Goal: Task Accomplishment & Management: Complete application form

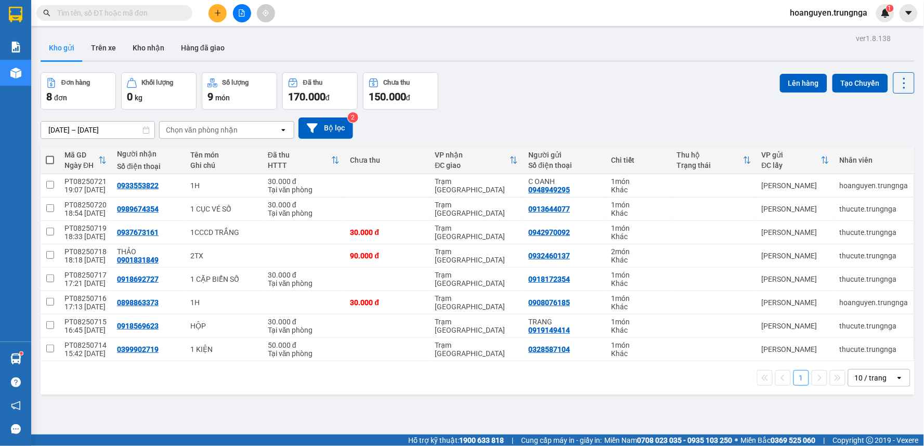
click at [175, 10] on input "text" at bounding box center [118, 12] width 123 height 11
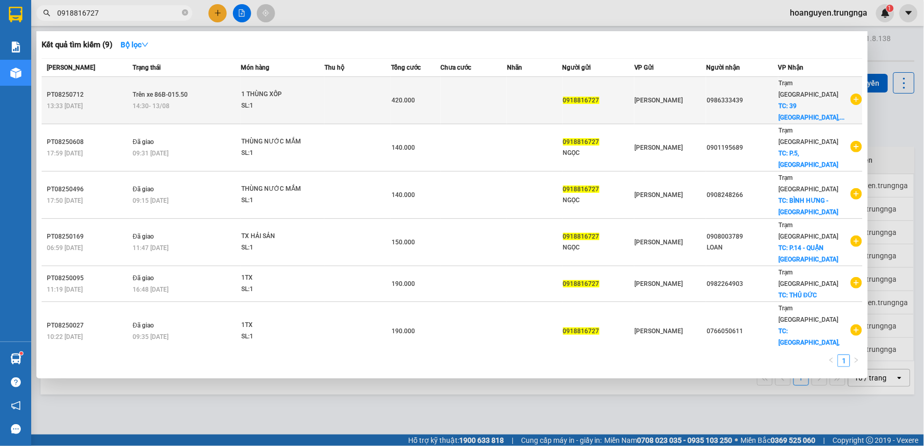
type input "0918816727"
click at [450, 101] on td at bounding box center [474, 100] width 67 height 47
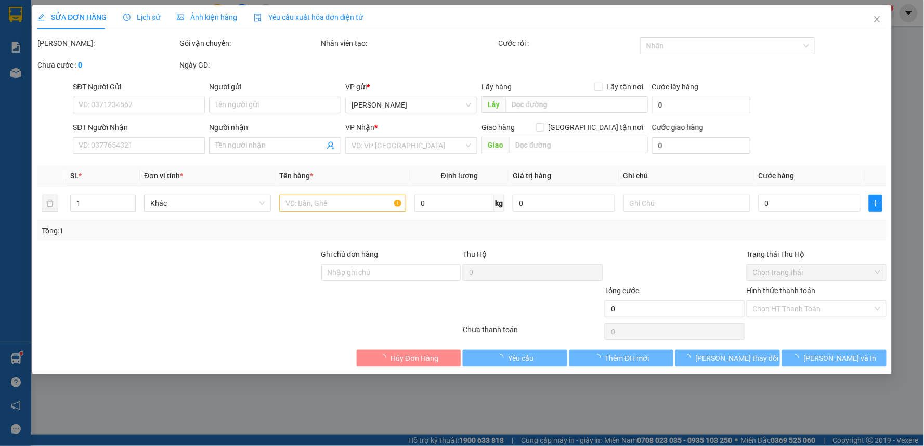
type input "0918816727"
type input "0986333439"
checkbox input "true"
type input "[STREET_ADDRESS]"
type input "420.000"
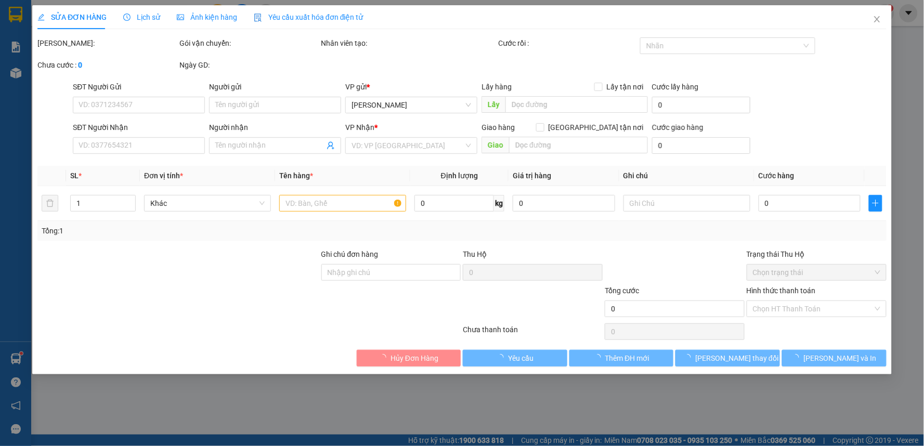
type input "420.000"
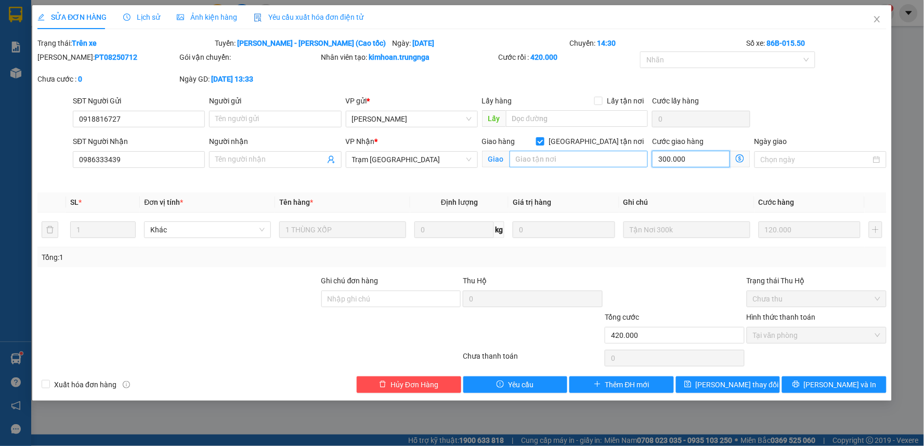
type input "0"
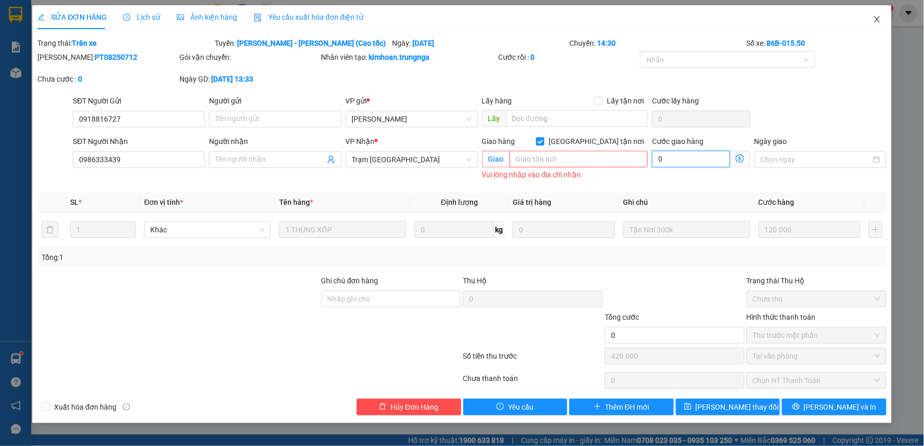
type input "0"
type input "120.000"
type input "-300.000"
click at [878, 18] on icon "close" at bounding box center [877, 19] width 6 height 6
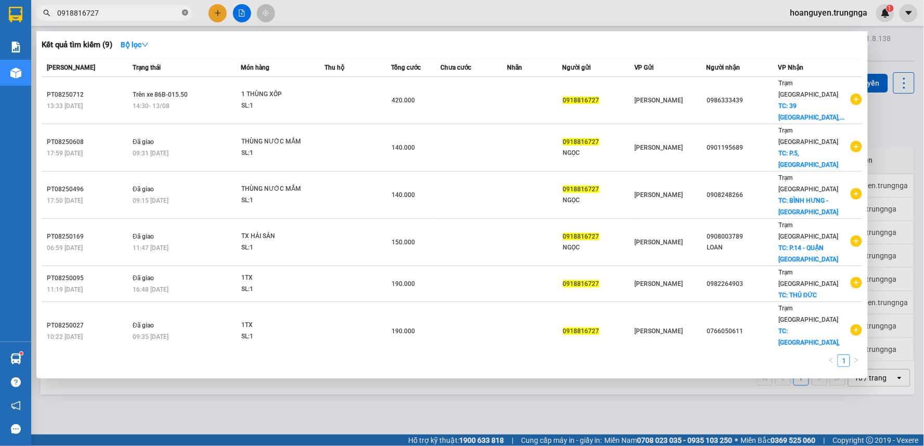
click at [185, 13] on icon "close-circle" at bounding box center [185, 12] width 6 height 6
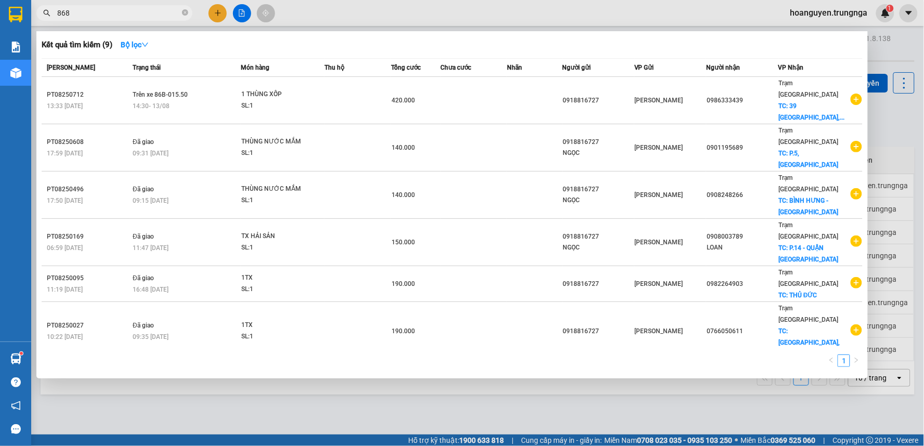
type input "8686"
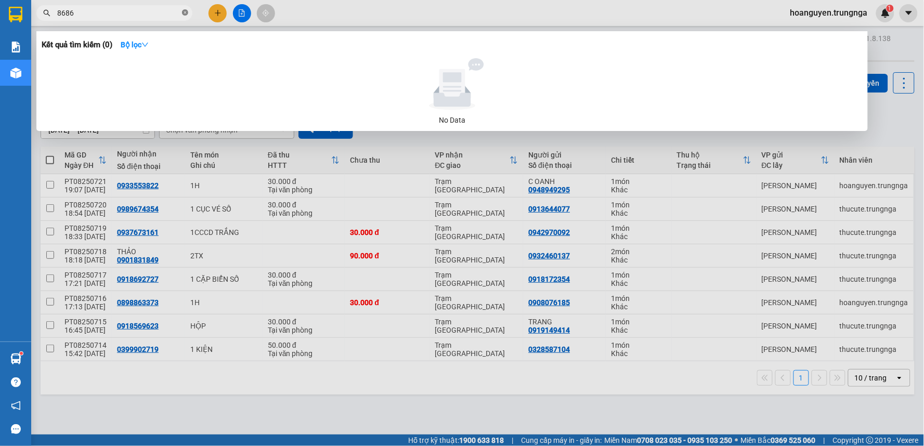
click at [185, 10] on icon "close-circle" at bounding box center [185, 12] width 6 height 6
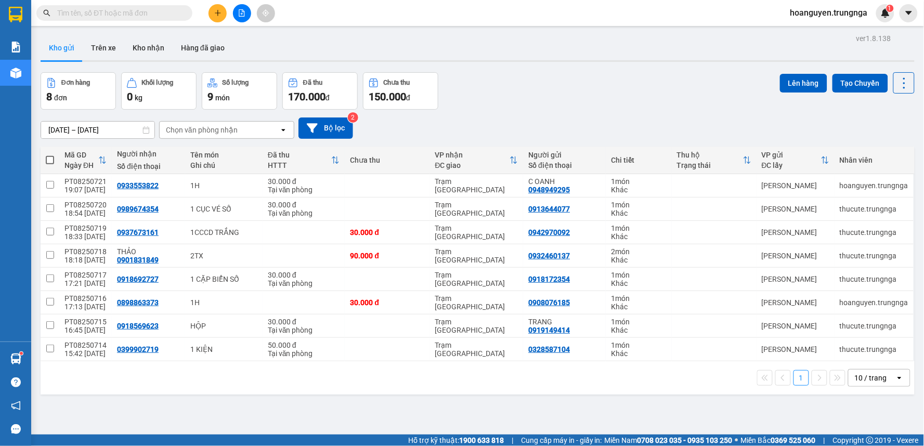
click at [167, 11] on input "text" at bounding box center [118, 12] width 123 height 11
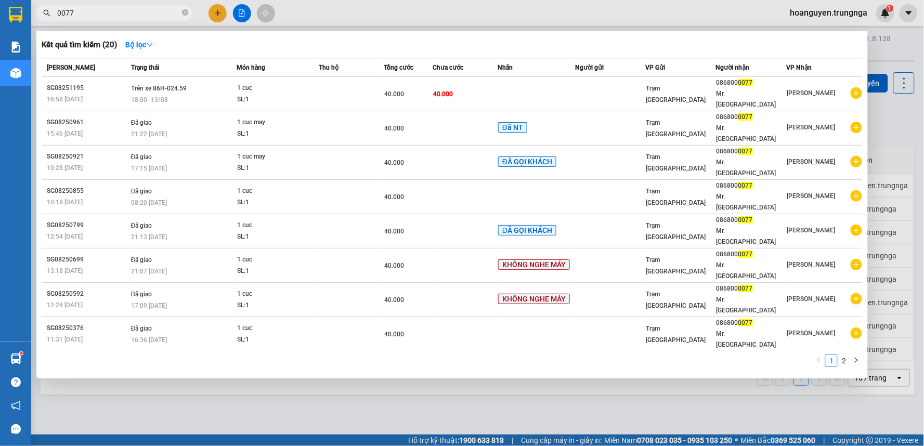
type input "0077"
click at [181, 12] on span "0077" at bounding box center [114, 13] width 156 height 16
click at [186, 12] on icon "close-circle" at bounding box center [185, 12] width 6 height 6
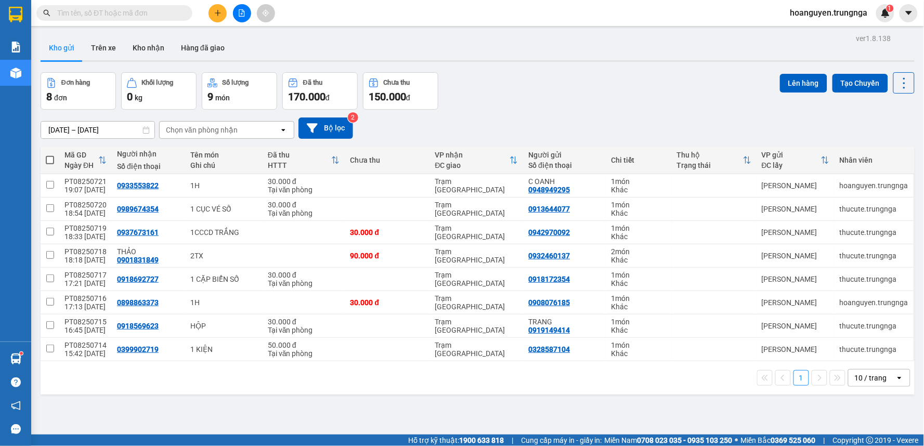
click at [360, 21] on div "Kết quả tìm kiếm ( 20 ) Bộ lọc Mã ĐH Trạng thái Món hàng Thu hộ Tổng cước Chưa …" at bounding box center [462, 13] width 924 height 26
click at [162, 18] on input "text" at bounding box center [118, 12] width 123 height 11
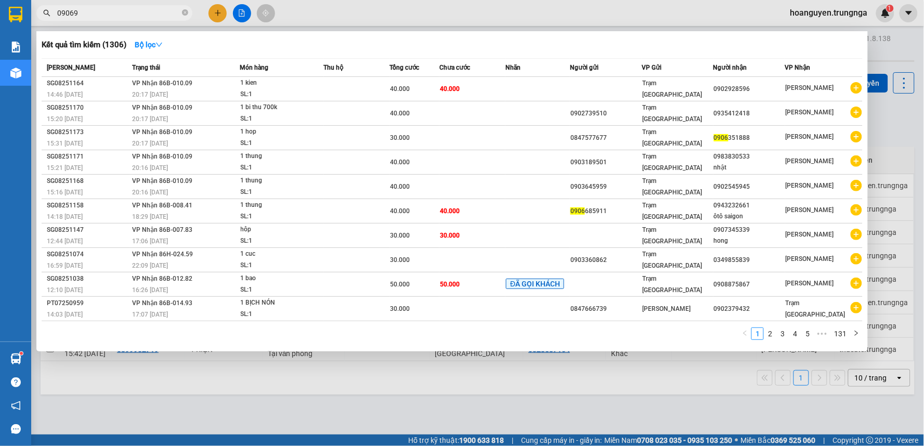
type input "090699"
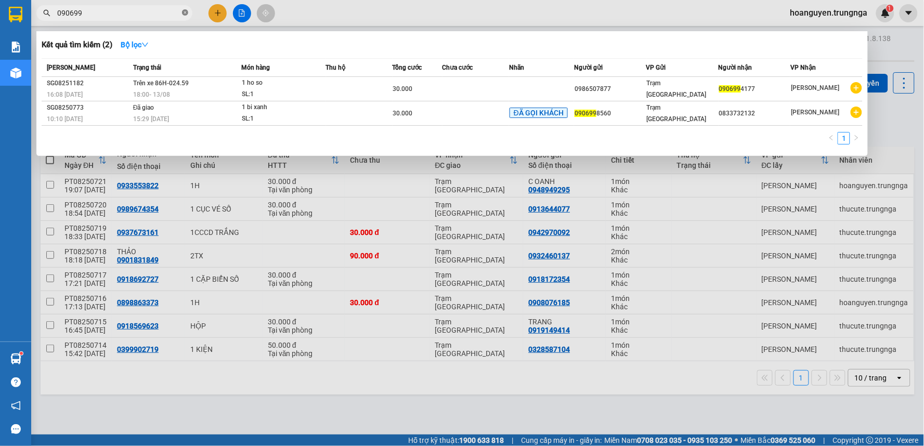
click at [185, 12] on icon "close-circle" at bounding box center [185, 12] width 6 height 6
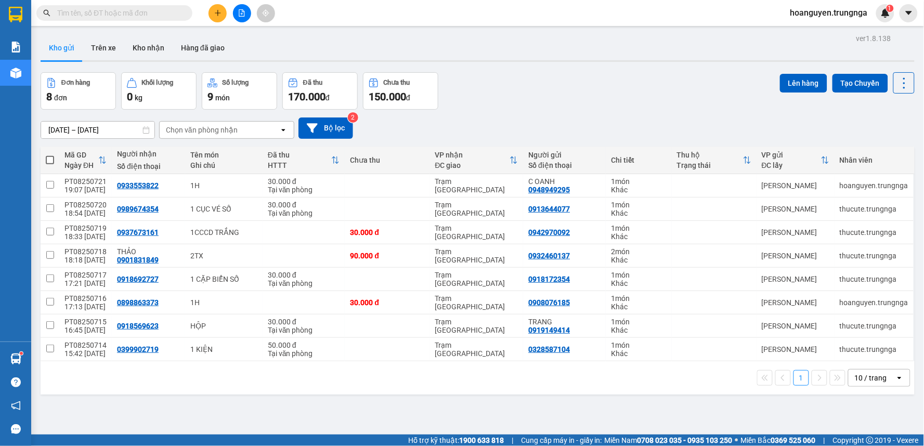
click at [362, 27] on main "ver 1.8.138 Kho gửi Trên xe Kho nhận Hàng đã giao Đơn hàng 8 đơn Khối lượng 0 k…" at bounding box center [462, 217] width 924 height 435
click at [157, 48] on button "Kho nhận" at bounding box center [148, 47] width 48 height 25
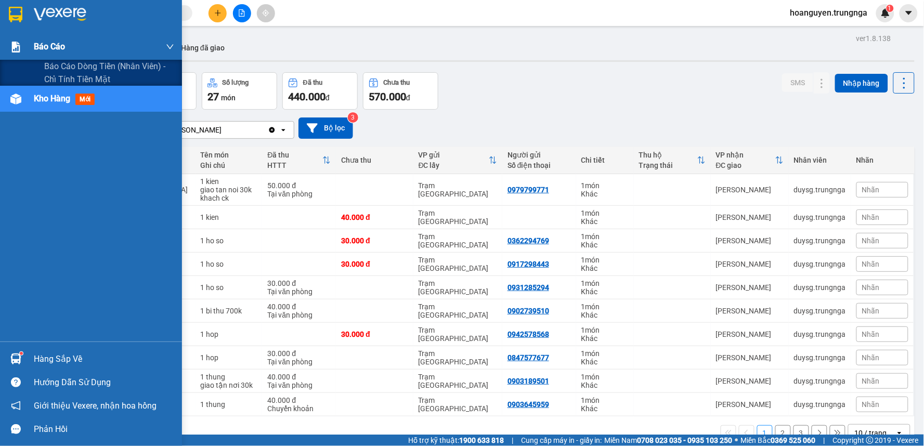
click at [18, 49] on img at bounding box center [15, 47] width 11 height 11
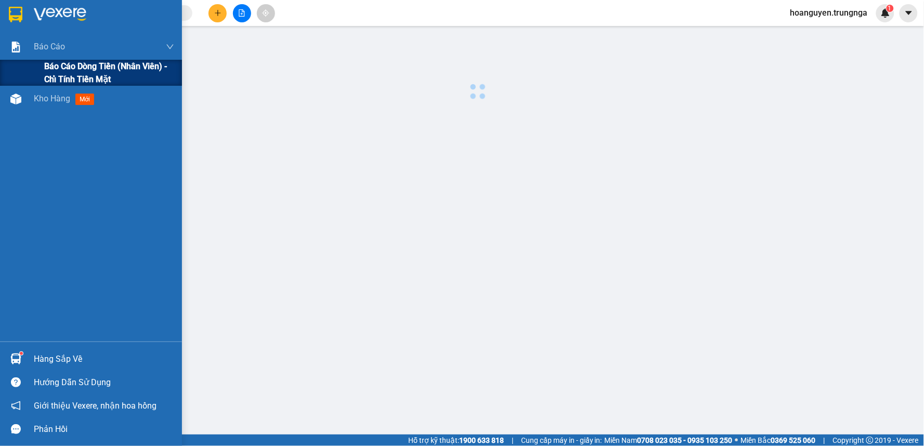
click at [43, 66] on div "Báo cáo dòng tiền (nhân viên) - chỉ tính tiền mặt" at bounding box center [91, 73] width 182 height 26
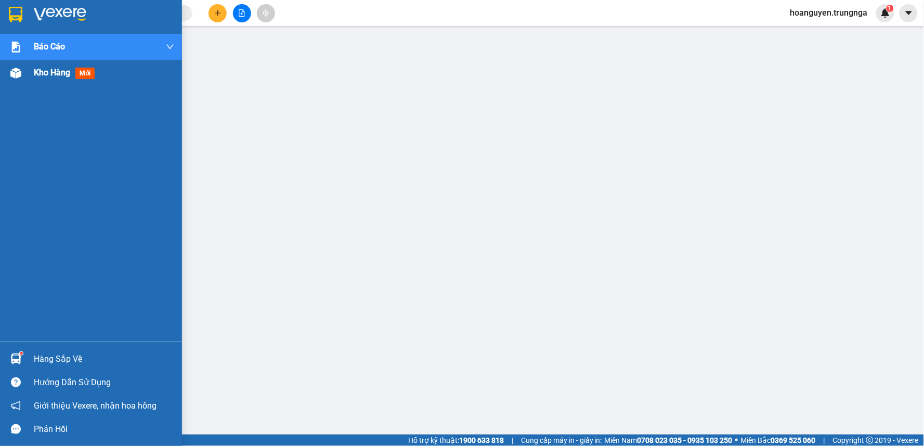
click at [12, 68] on img at bounding box center [15, 73] width 11 height 11
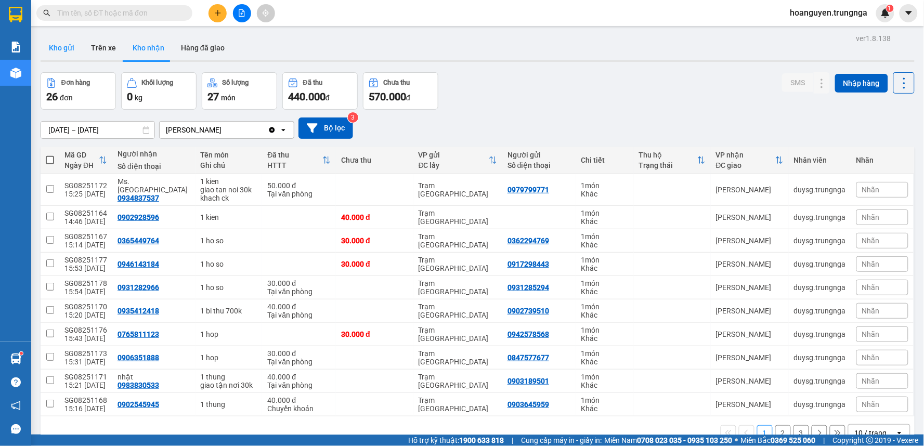
click at [45, 51] on button "Kho gửi" at bounding box center [62, 47] width 42 height 25
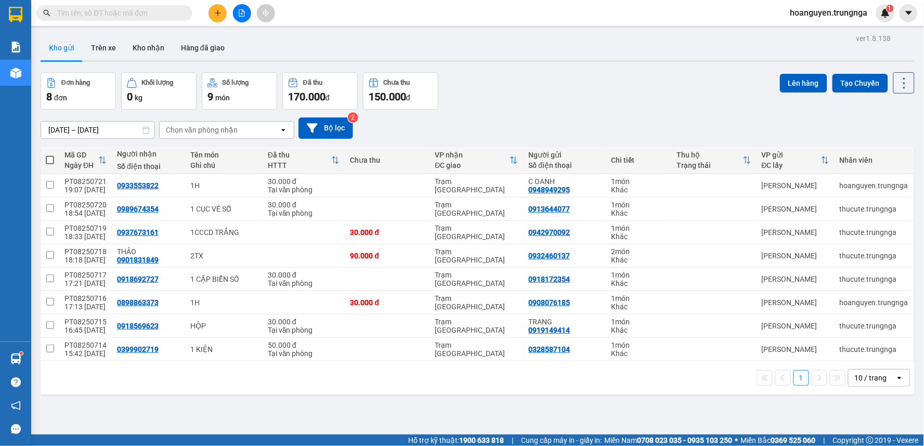
click at [155, 18] on input "text" at bounding box center [118, 12] width 123 height 11
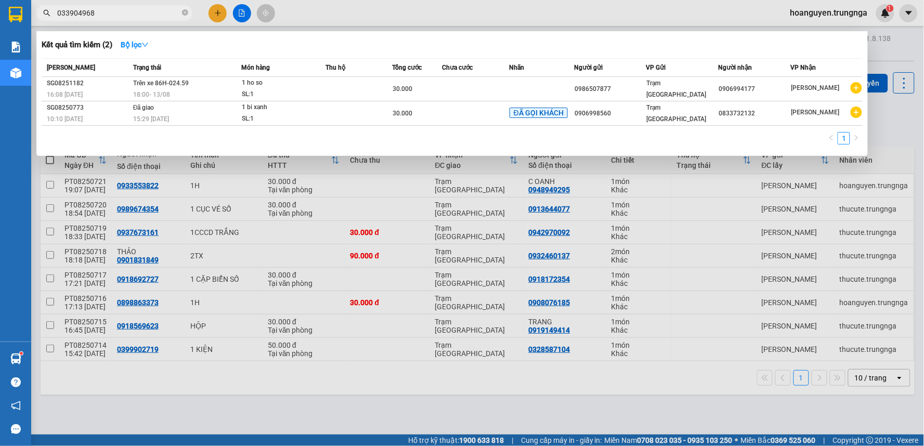
type input "0339049687"
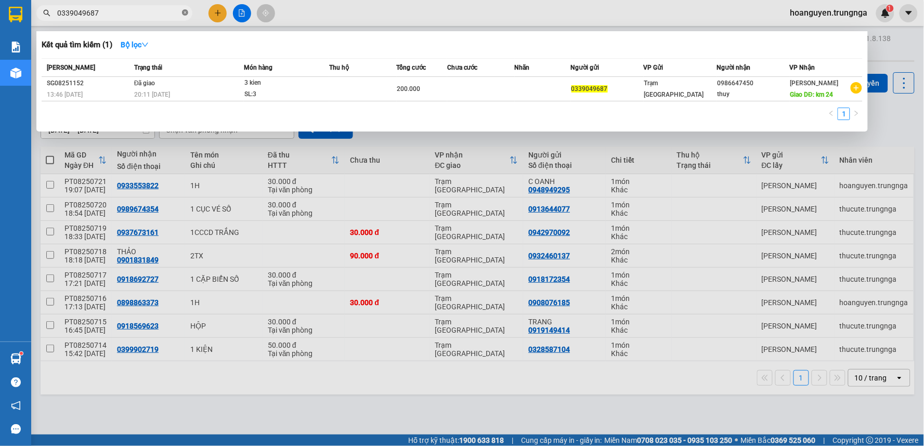
click at [183, 14] on icon "close-circle" at bounding box center [185, 12] width 6 height 6
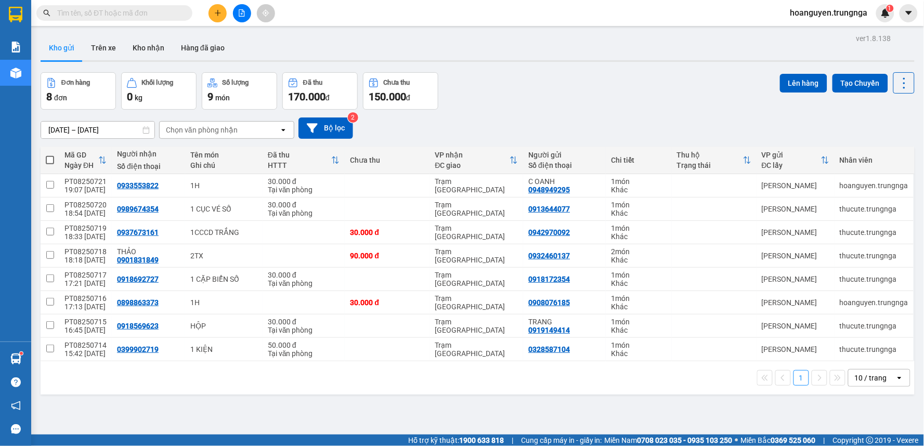
click at [168, 12] on input "text" at bounding box center [118, 12] width 123 height 11
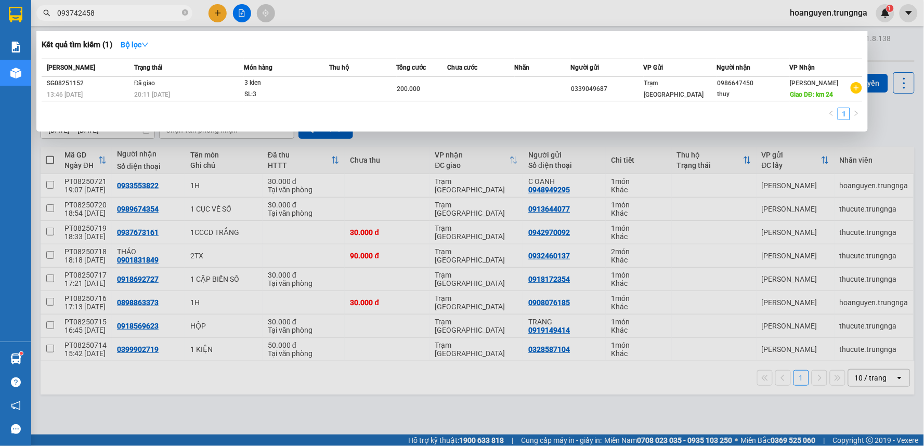
type input "0937424588"
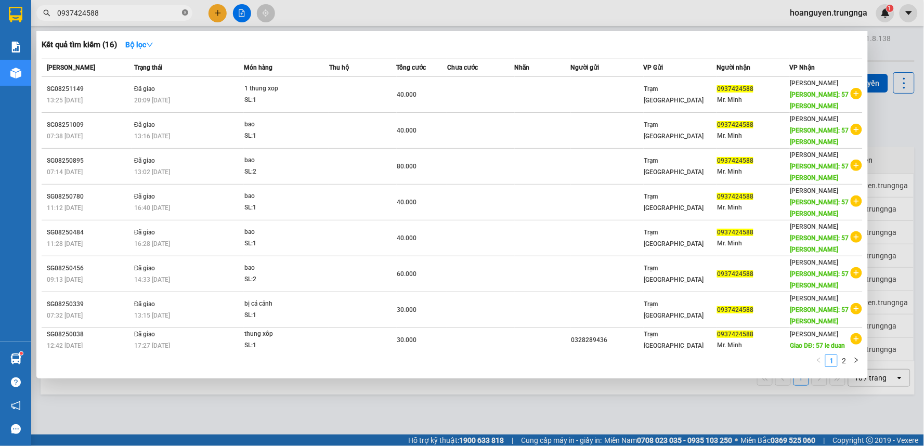
click at [188, 11] on icon "close-circle" at bounding box center [185, 12] width 6 height 6
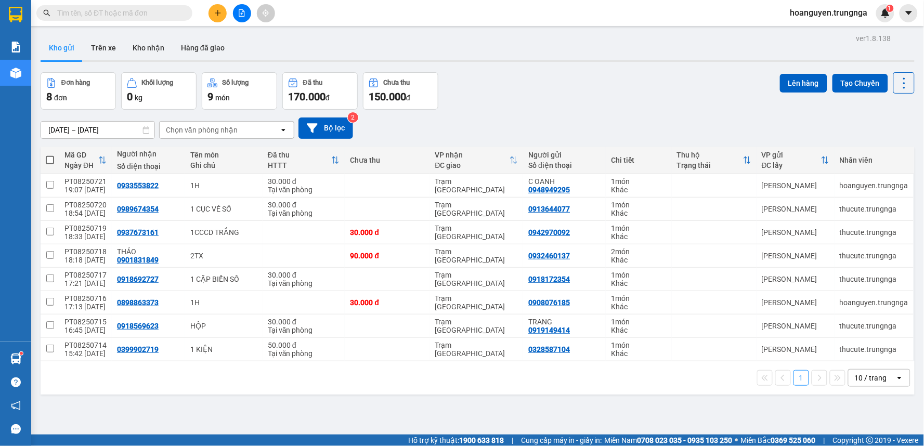
click at [177, 15] on input "text" at bounding box center [118, 12] width 123 height 11
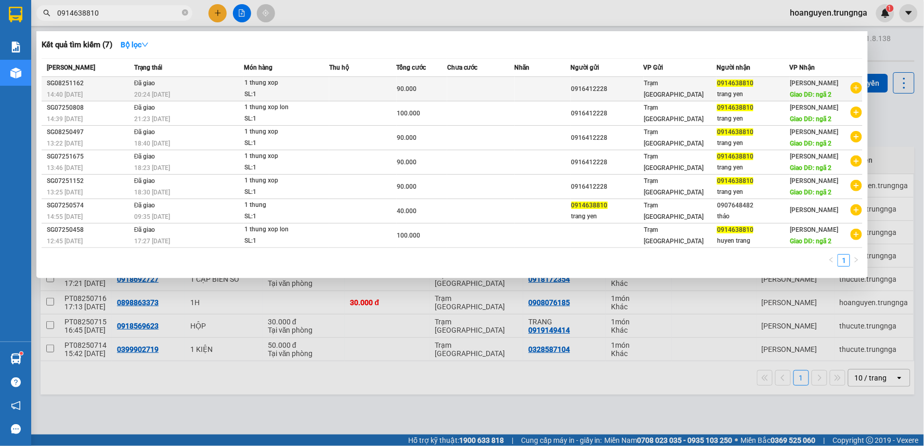
type input "0914638810"
click at [318, 86] on div "1 thung xop" at bounding box center [283, 82] width 78 height 11
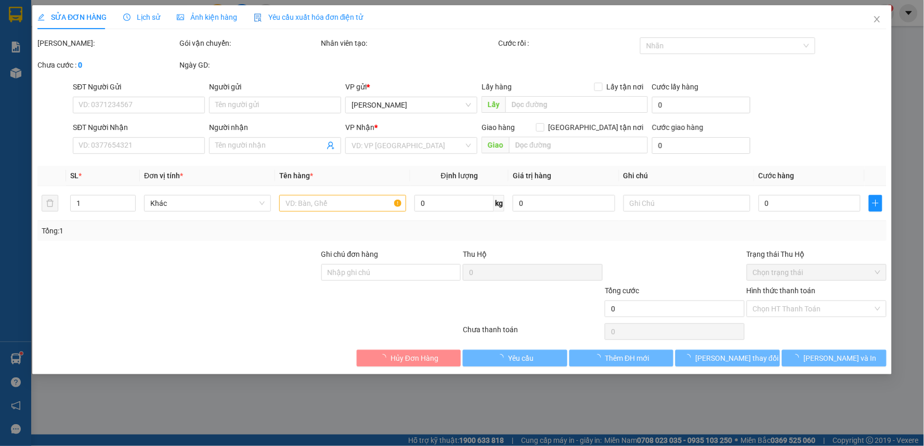
type input "0916412228"
type input "0914638810"
type input "trang yen"
type input "ngã 2"
type input "90.000"
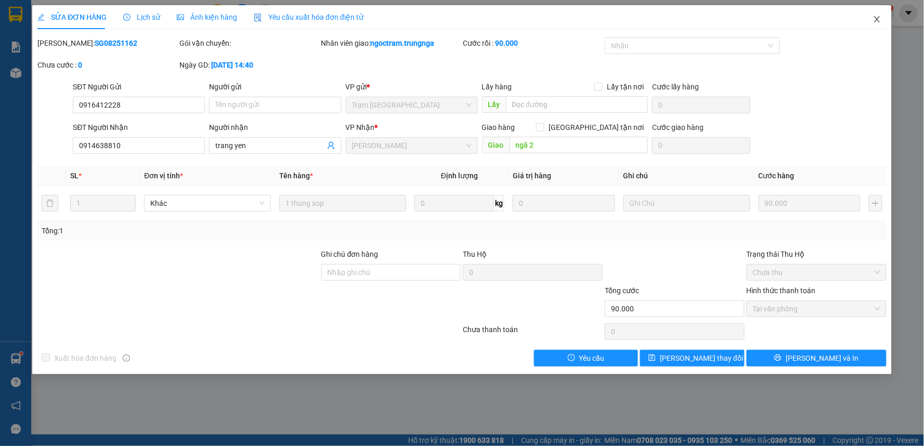
click at [877, 18] on icon "close" at bounding box center [877, 19] width 8 height 8
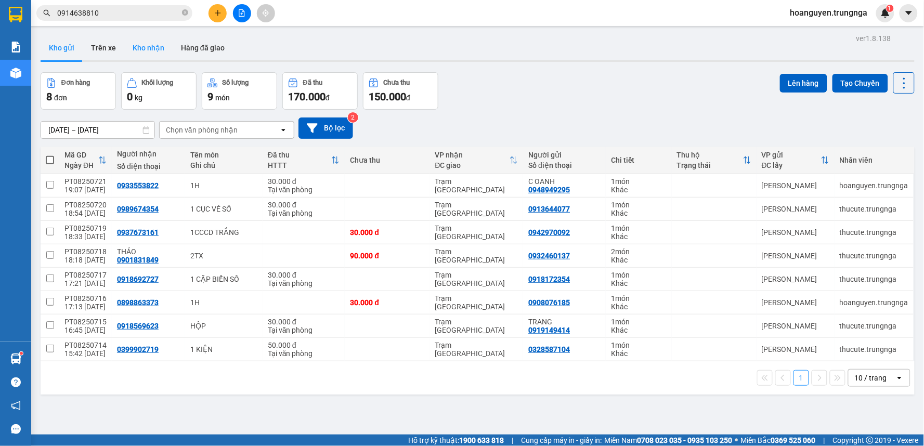
click at [152, 48] on button "Kho nhận" at bounding box center [148, 47] width 48 height 25
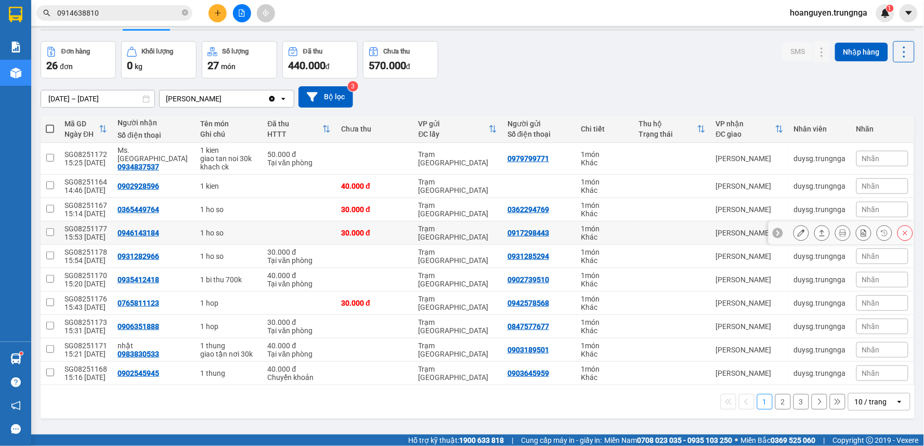
scroll to position [48, 0]
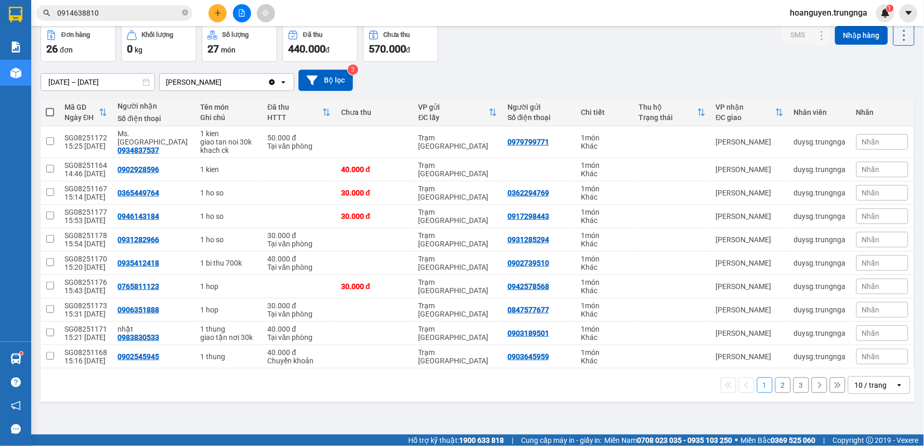
click at [775, 384] on button "2" at bounding box center [783, 385] width 16 height 16
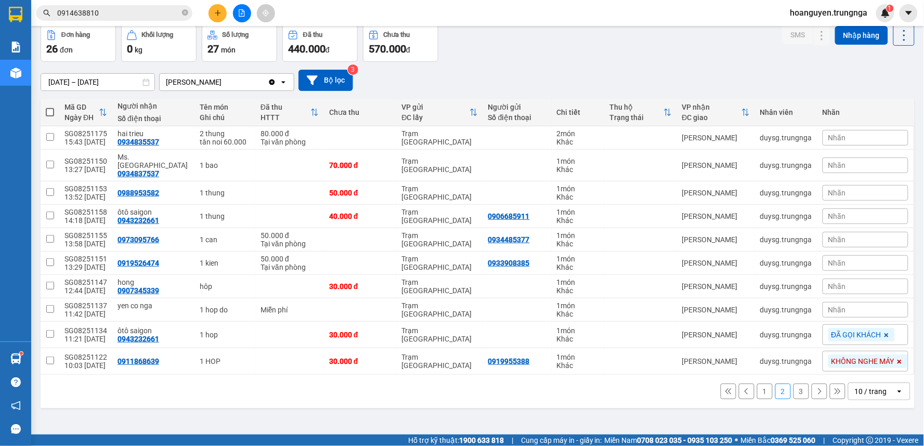
click at [797, 387] on button "3" at bounding box center [801, 392] width 16 height 16
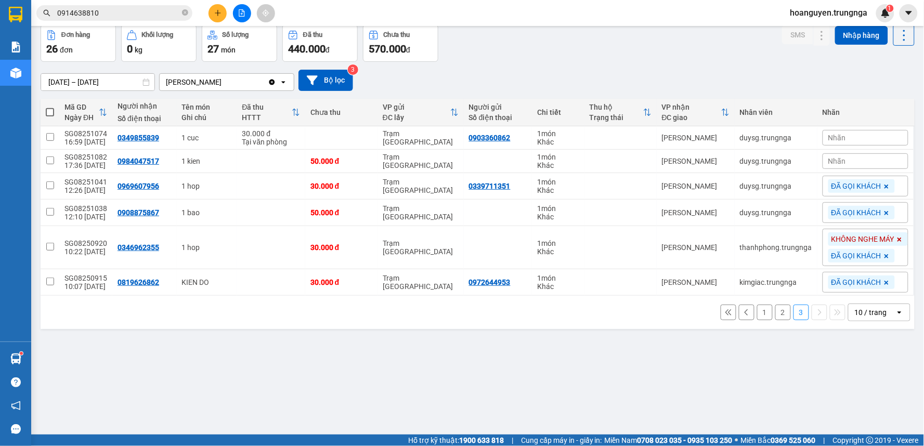
click at [725, 312] on icon at bounding box center [728, 312] width 7 height 7
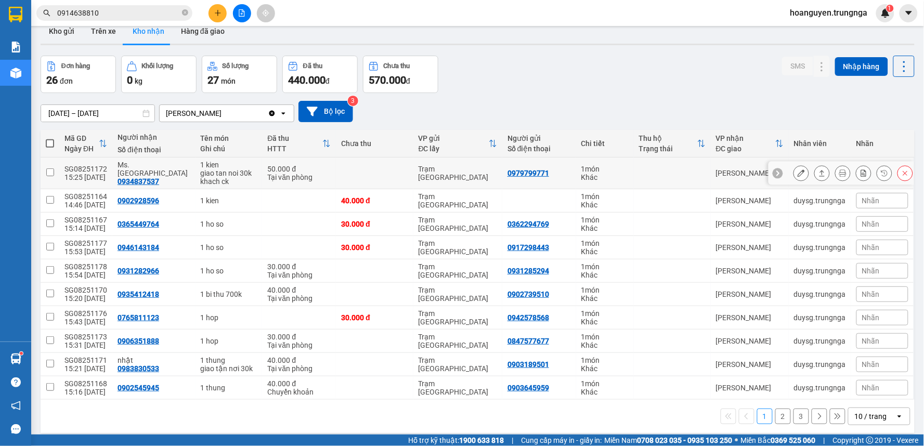
scroll to position [0, 0]
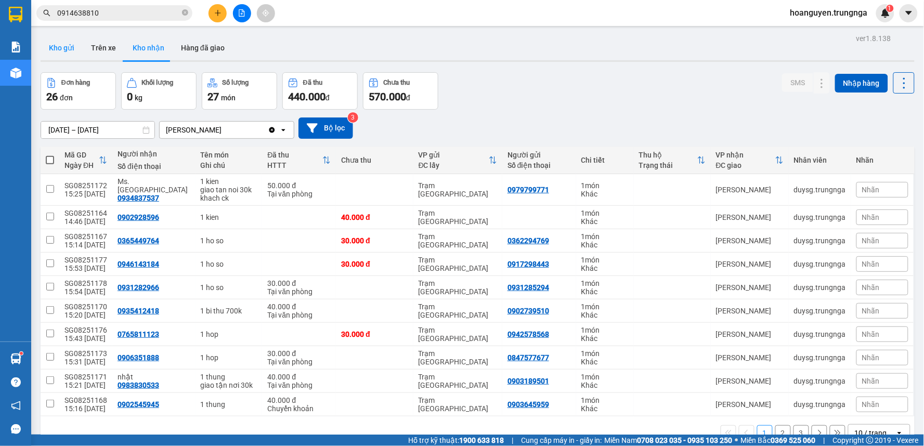
click at [70, 47] on button "Kho gửi" at bounding box center [62, 47] width 42 height 25
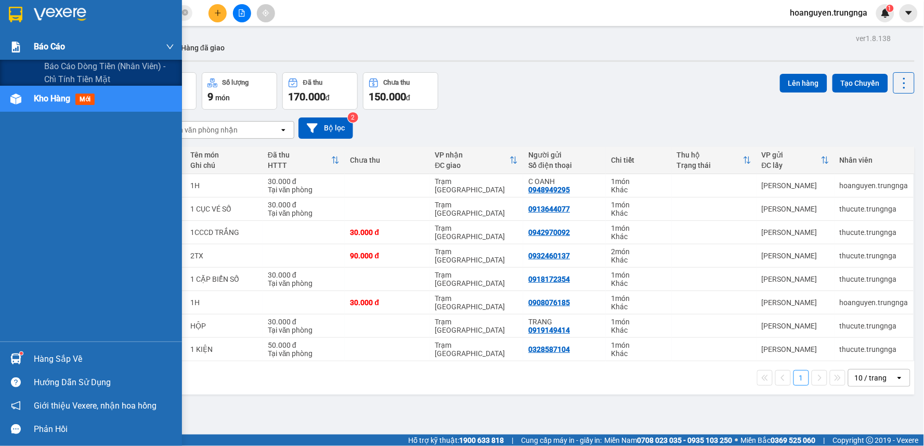
click at [18, 44] on img at bounding box center [15, 47] width 11 height 11
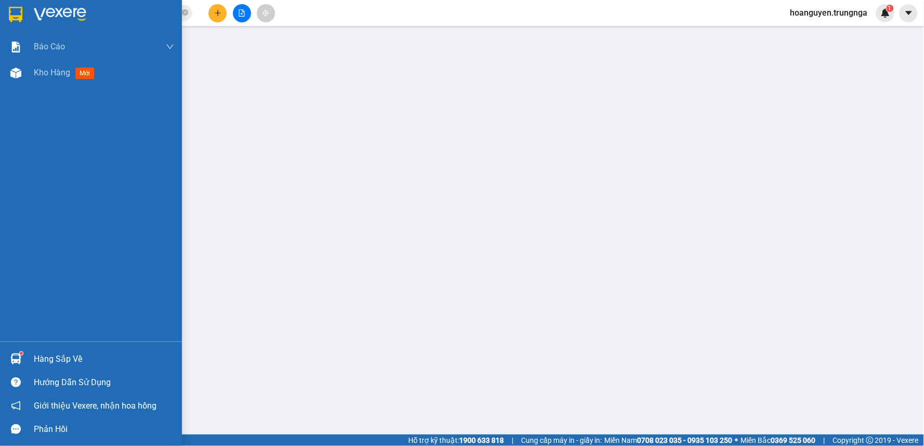
click at [18, 90] on div "Báo cáo Báo cáo dòng tiền (nhân viên) - chỉ tính tiền mặt Kho hàng mới" at bounding box center [91, 188] width 182 height 308
click at [18, 70] on img at bounding box center [15, 73] width 11 height 11
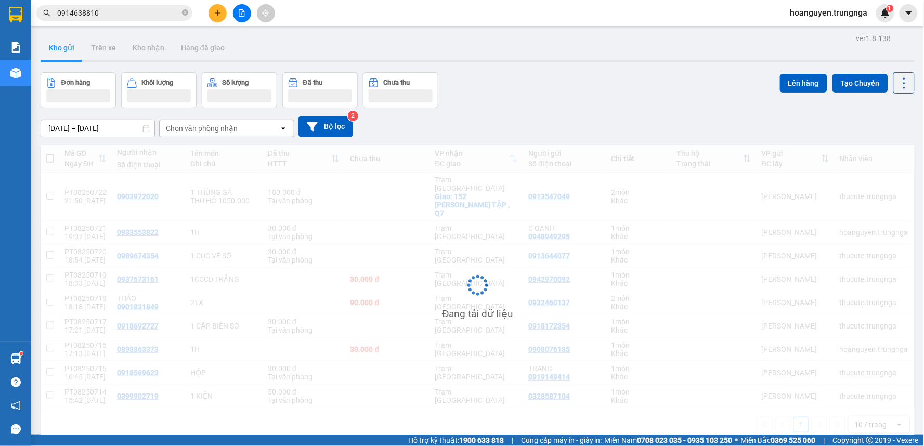
click at [484, 52] on div "Kho gửi Trên xe Kho nhận Hàng đã giao" at bounding box center [478, 49] width 874 height 28
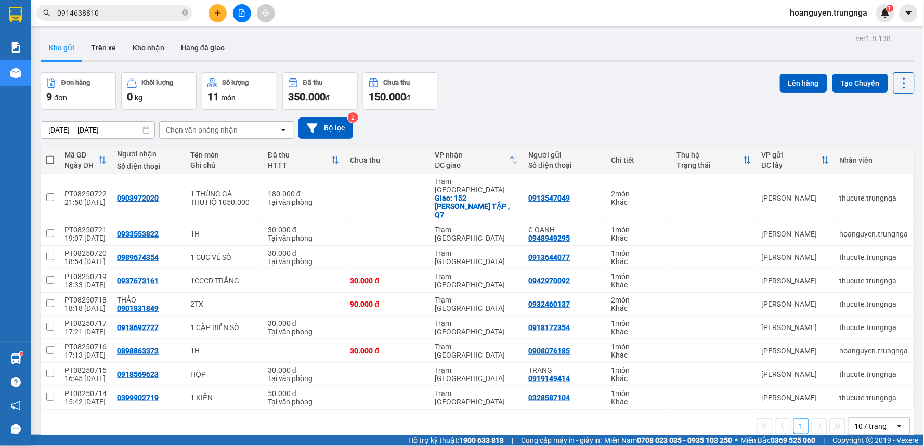
drag, startPoint x: 835, startPoint y: 8, endPoint x: 835, endPoint y: 16, distance: 7.3
click at [835, 9] on span "hoanguyen.trungnga" at bounding box center [829, 12] width 94 height 13
click at [821, 30] on span "Đăng xuất" at bounding box center [833, 32] width 73 height 11
